Goal: Find specific page/section: Find specific page/section

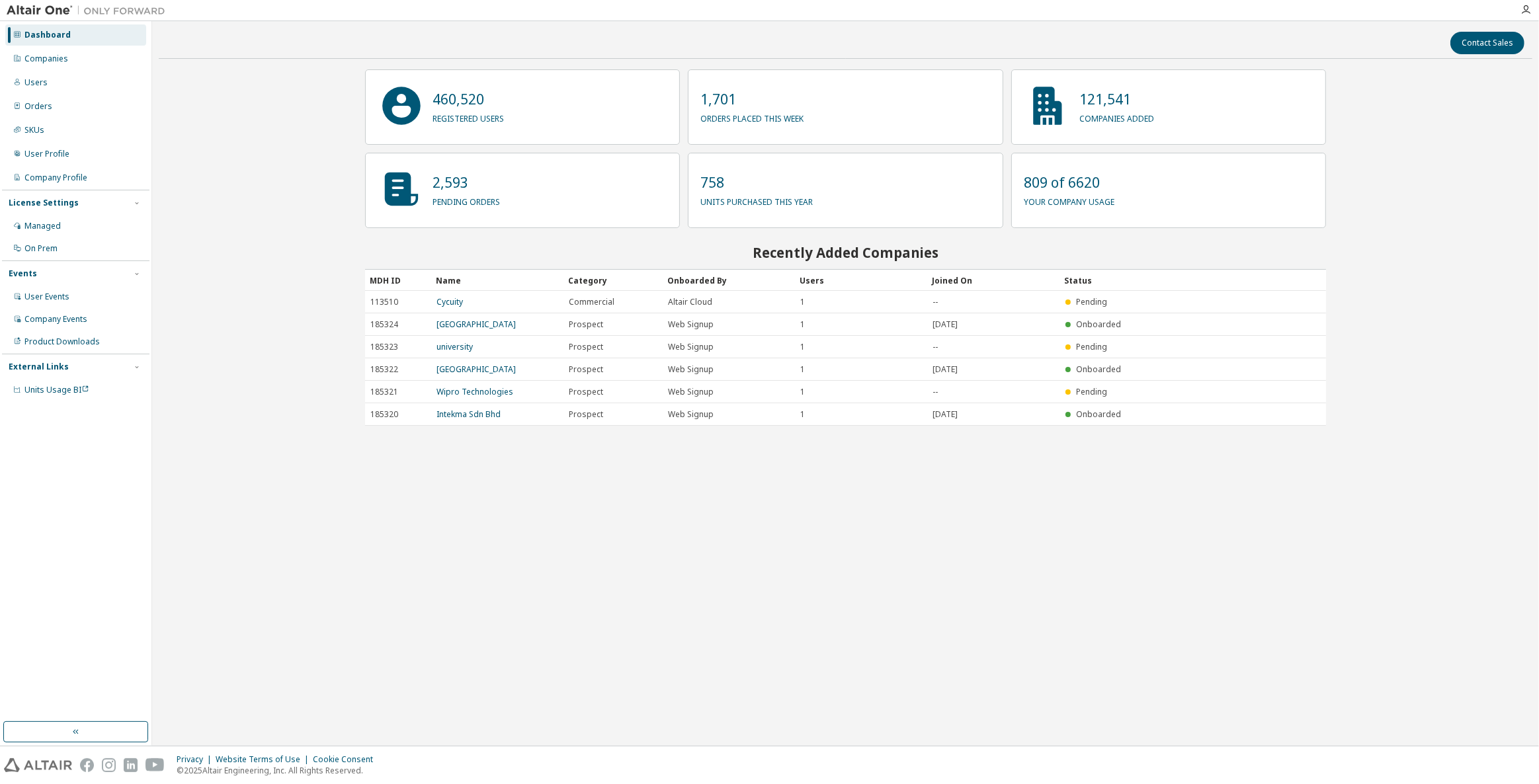
click at [250, 136] on div "Contact Sales 460,520 registered users 1,701 orders placed this week 121,541 co…" at bounding box center [846, 384] width 1374 height 711
drag, startPoint x: 617, startPoint y: 644, endPoint x: 391, endPoint y: 747, distance: 248.4
click at [398, 703] on div "Contact Sales 460,520 registered users 1,701 orders placed this week 121,541 co…" at bounding box center [846, 384] width 1374 height 711
click at [576, 649] on div "Contact Sales 460,520 registered users 1,701 orders placed this week 121,541 co…" at bounding box center [846, 384] width 1374 height 711
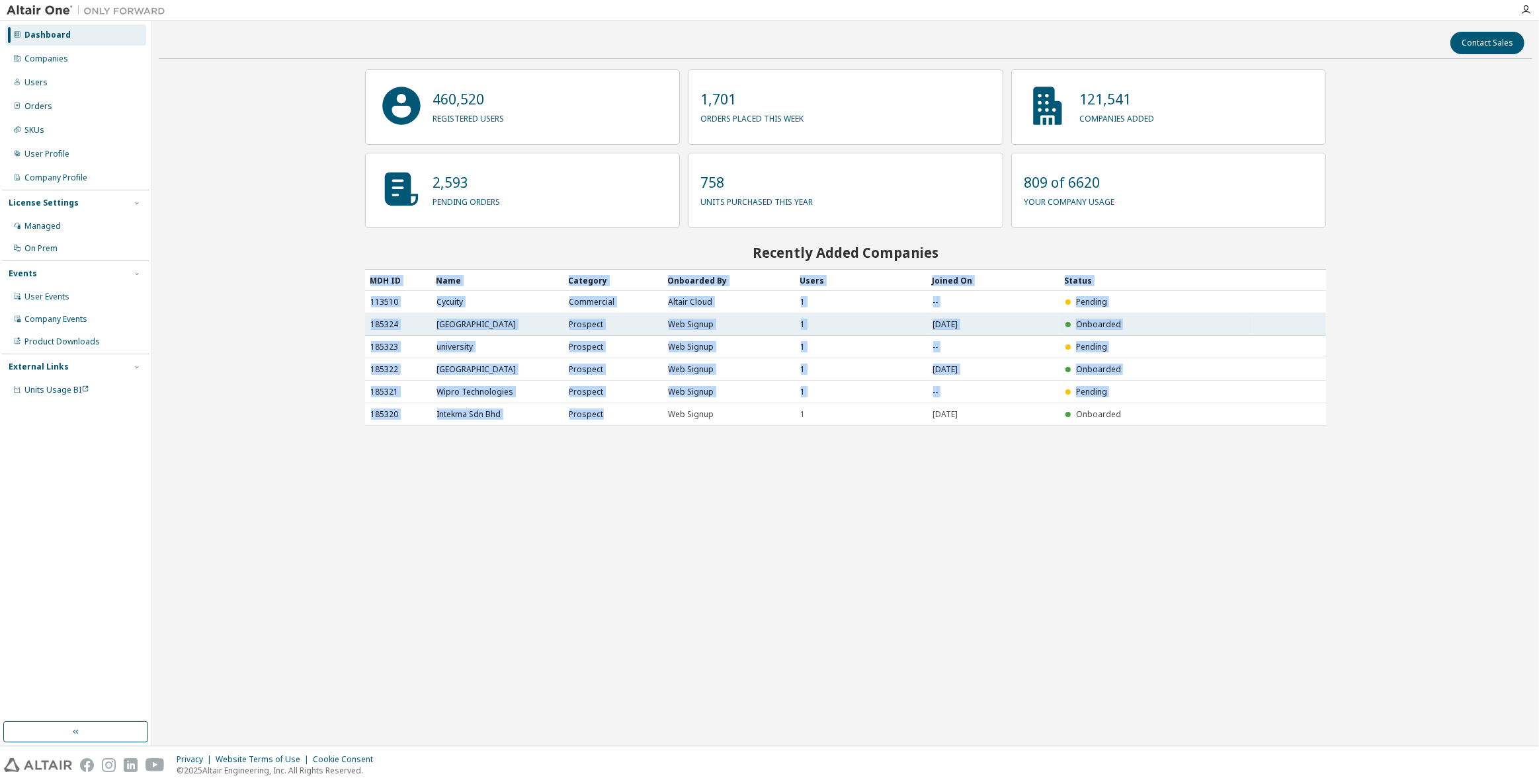
drag, startPoint x: 1289, startPoint y: 529, endPoint x: 662, endPoint y: 326, distance: 659.0
click at [648, 398] on div "Contact Sales 460,520 registered users 1,701 orders placed this week 121,541 co…" at bounding box center [846, 384] width 1374 height 711
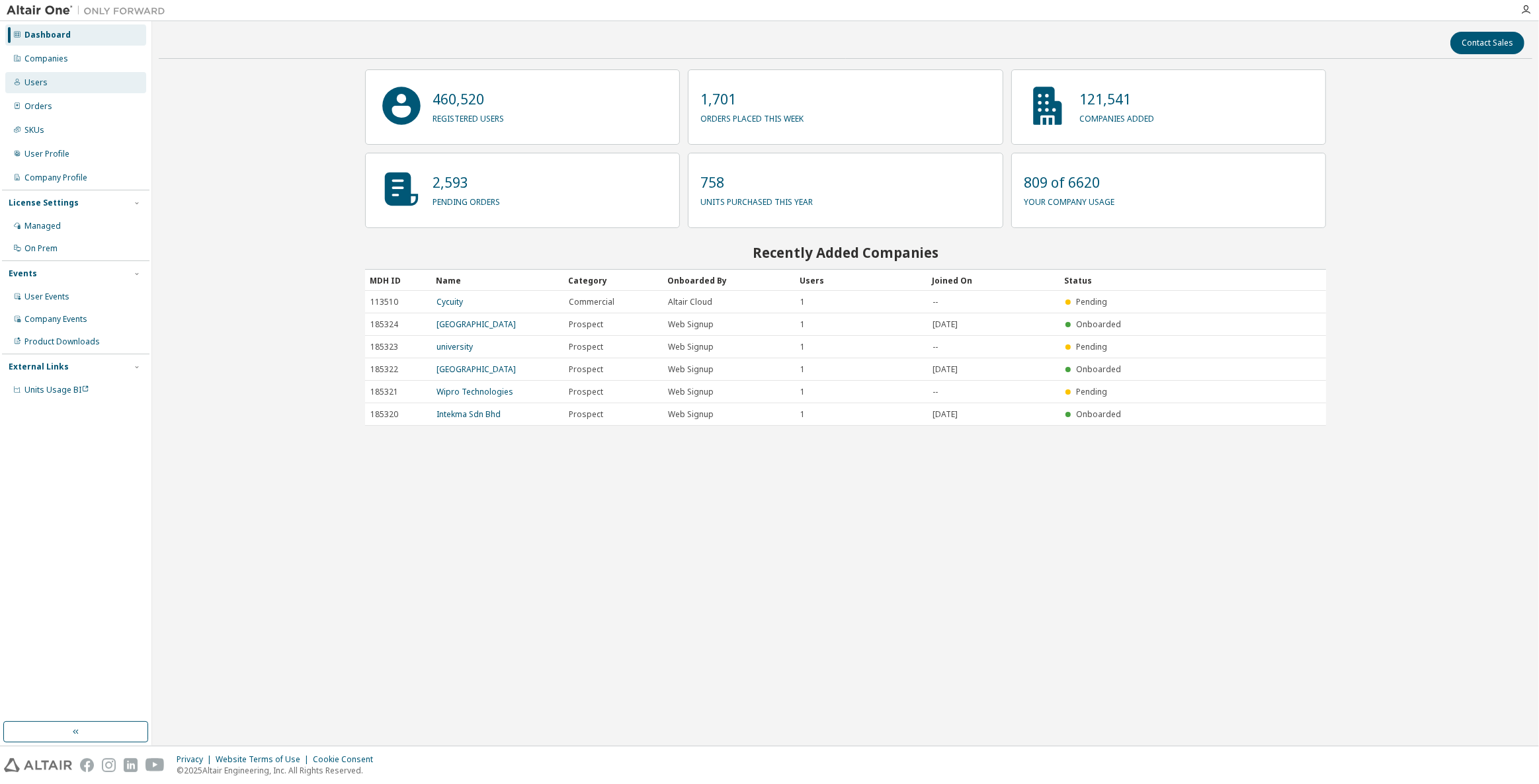
click at [72, 75] on div "Users" at bounding box center [75, 82] width 141 height 21
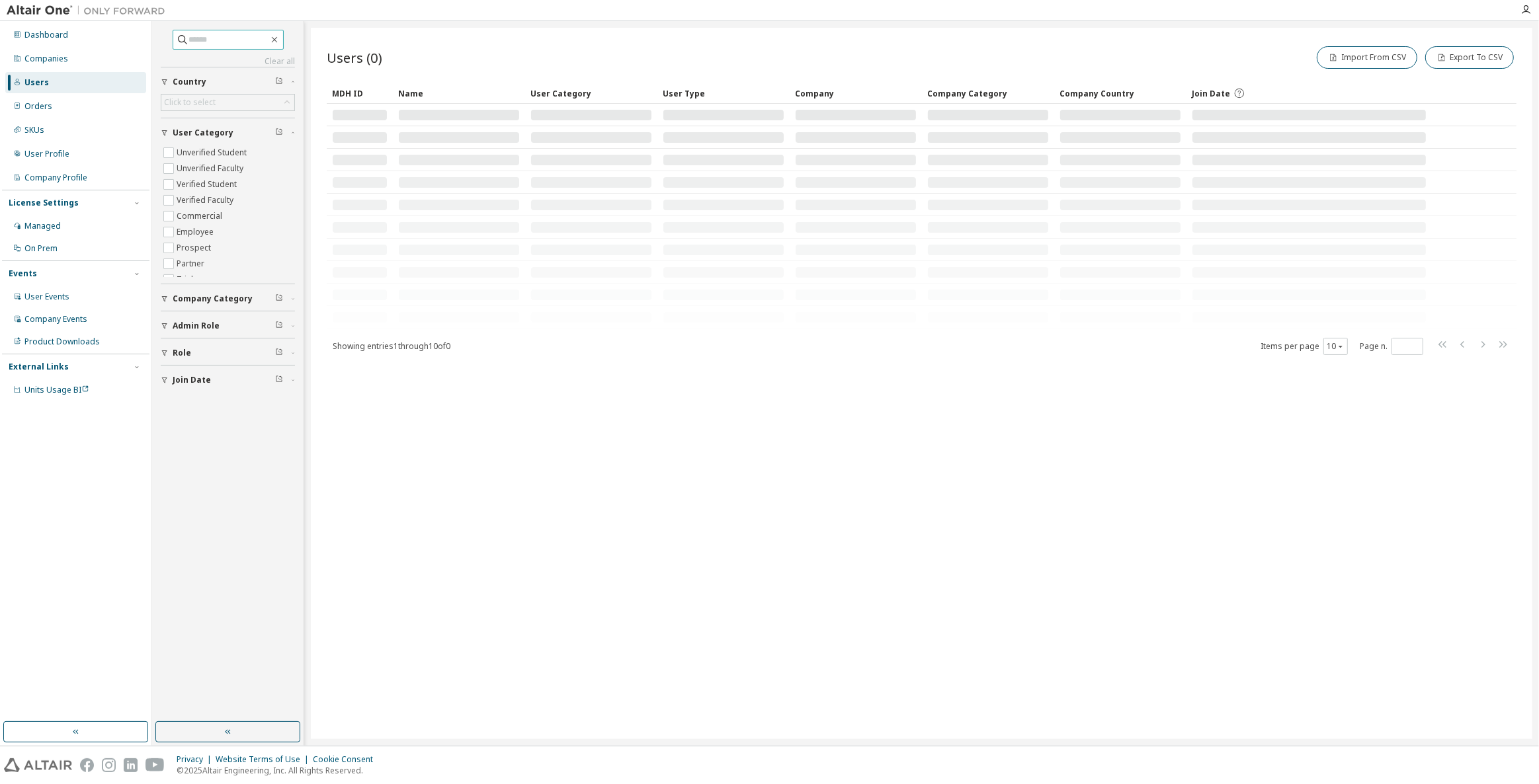
click at [203, 46] on span at bounding box center [228, 40] width 111 height 20
click at [211, 40] on input "text" at bounding box center [228, 39] width 79 height 14
type input "*"
type input "****"
